Goal: Transaction & Acquisition: Purchase product/service

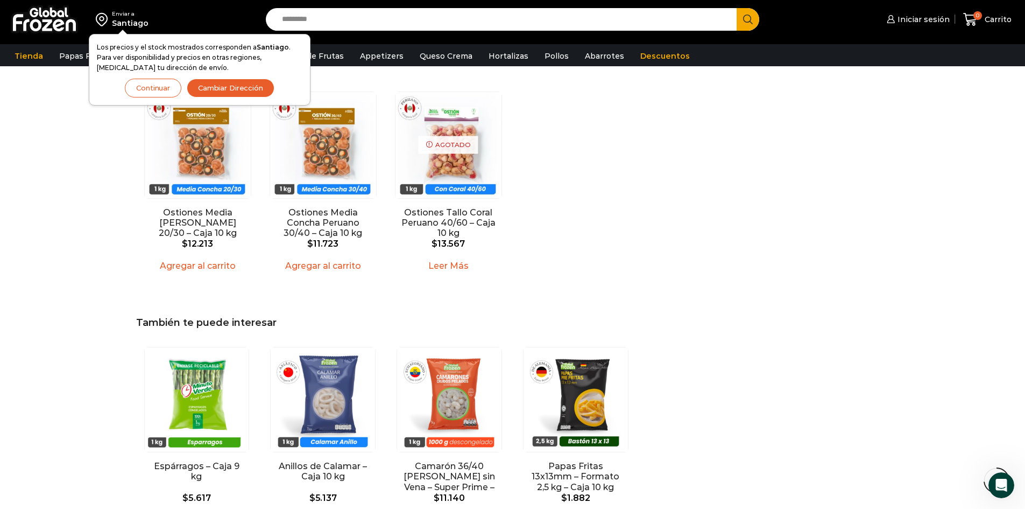
scroll to position [862, 0]
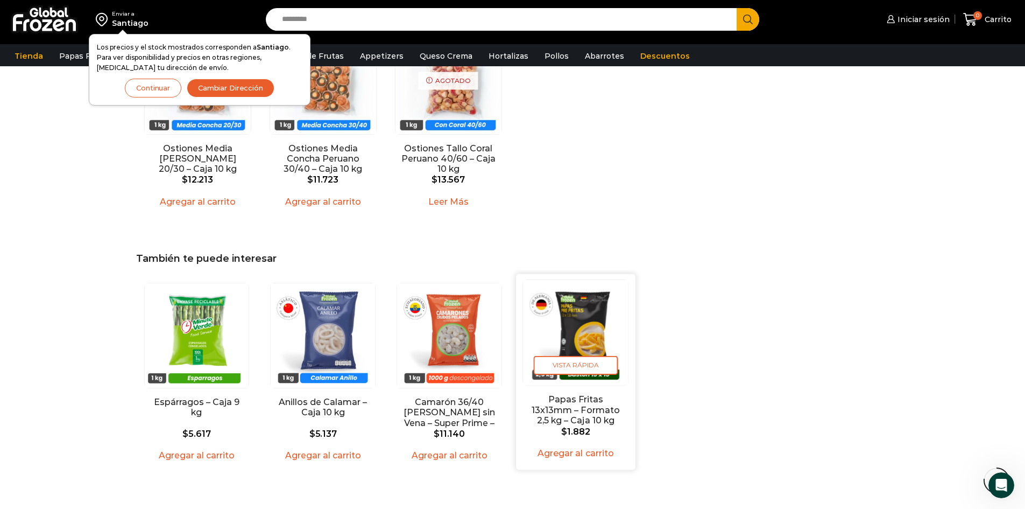
click at [583, 395] on link "Papas Fritas 13x13mm – Formato 2,5 kg – Caja 10 kg" at bounding box center [575, 410] width 95 height 31
click at [122, 80] on div "Los precios y el stock mostrados corresponden a [GEOGRAPHIC_DATA] . Para ver di…" at bounding box center [200, 69] width 206 height 55
click at [141, 86] on button "Continuar" at bounding box center [153, 88] width 57 height 19
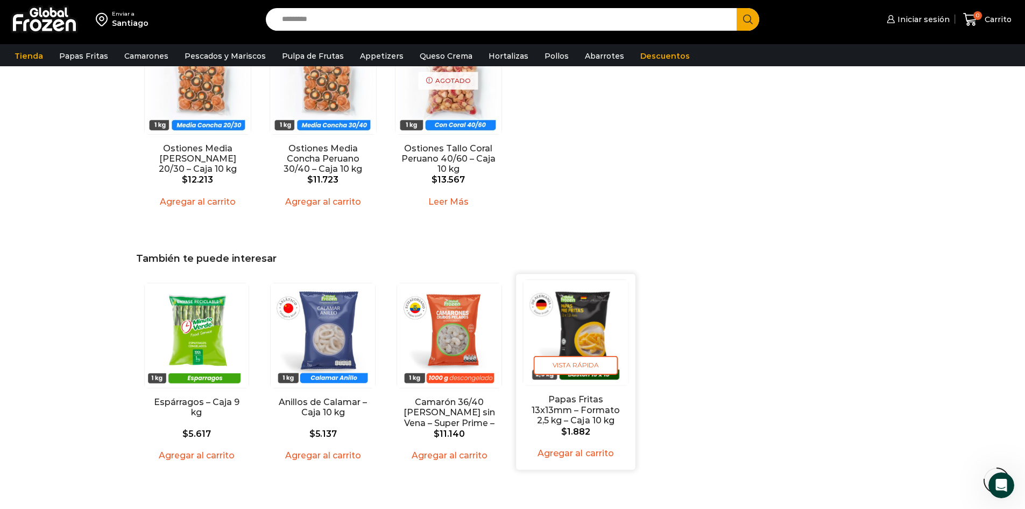
click at [566, 395] on link "Papas Fritas 13x13mm – Formato 2,5 kg – Caja 10 kg" at bounding box center [575, 410] width 95 height 31
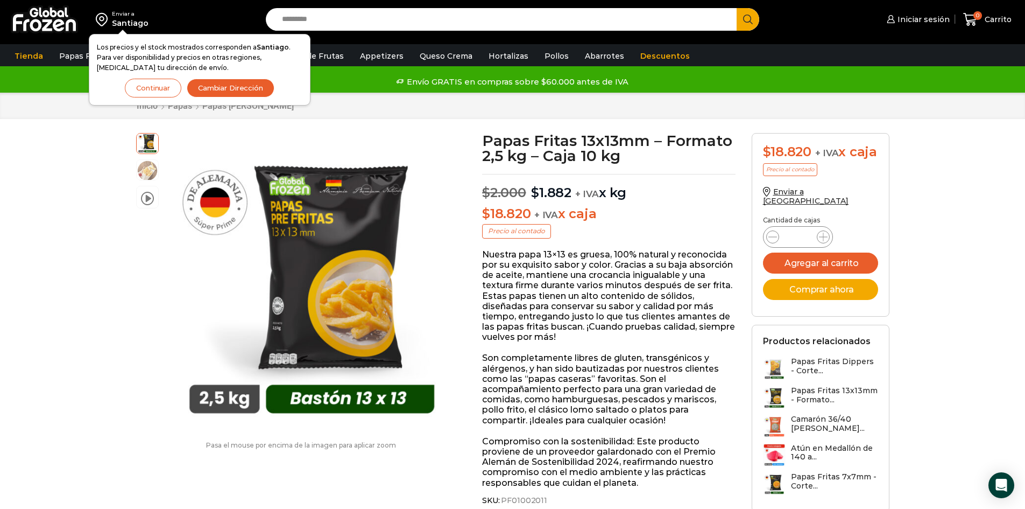
click at [146, 85] on button "Continuar" at bounding box center [153, 88] width 57 height 19
